Goal: Information Seeking & Learning: Understand process/instructions

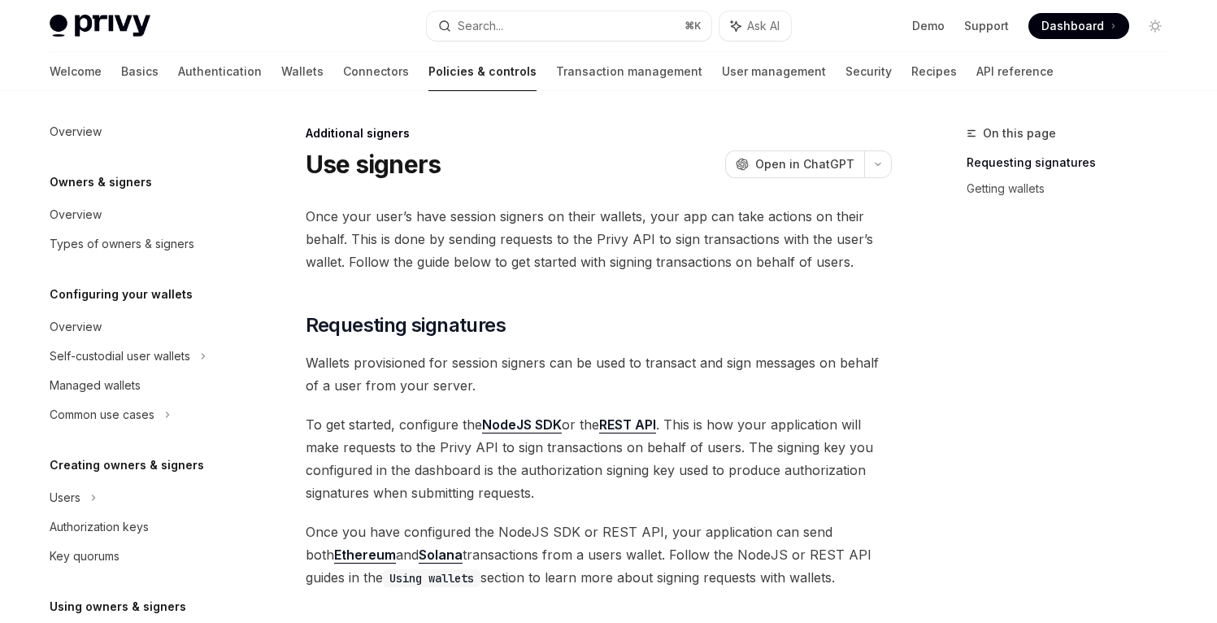
scroll to position [516, 0]
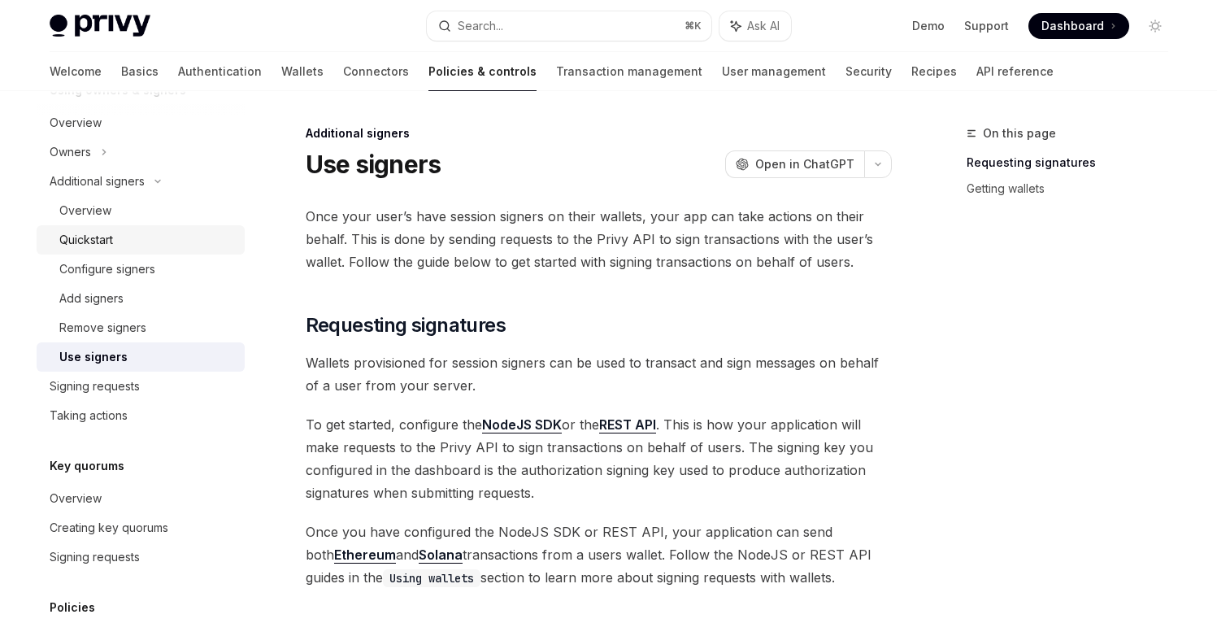
click at [128, 239] on div "Quickstart" at bounding box center [147, 240] width 176 height 20
type textarea "*"
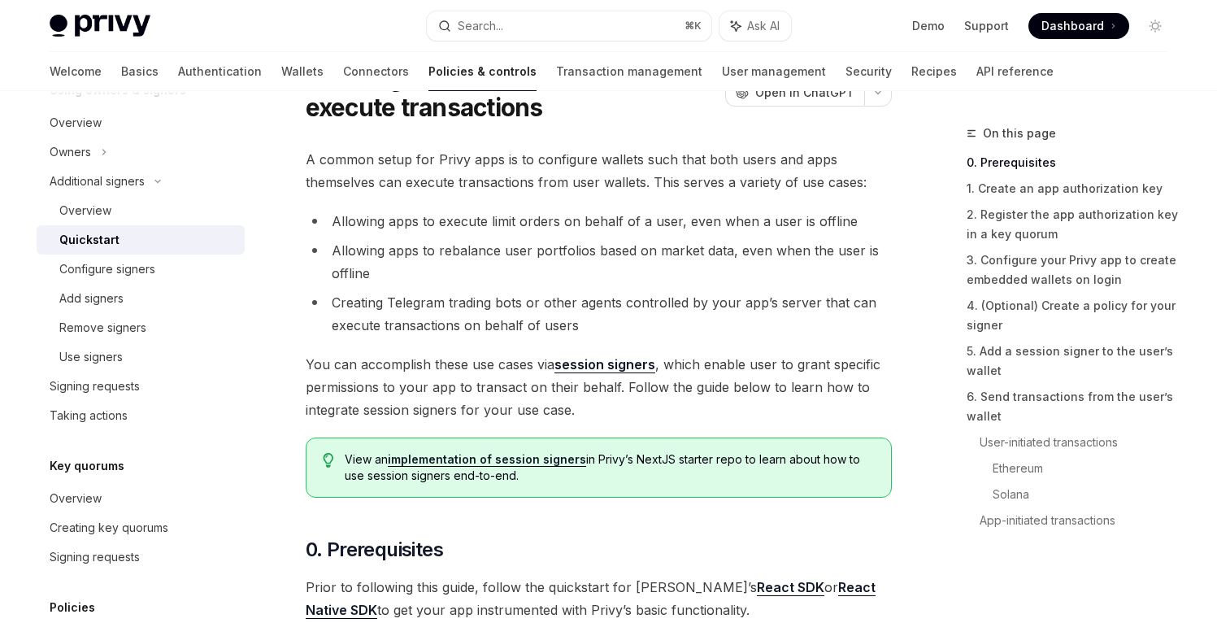
scroll to position [85, 0]
